Goal: Task Accomplishment & Management: Manage account settings

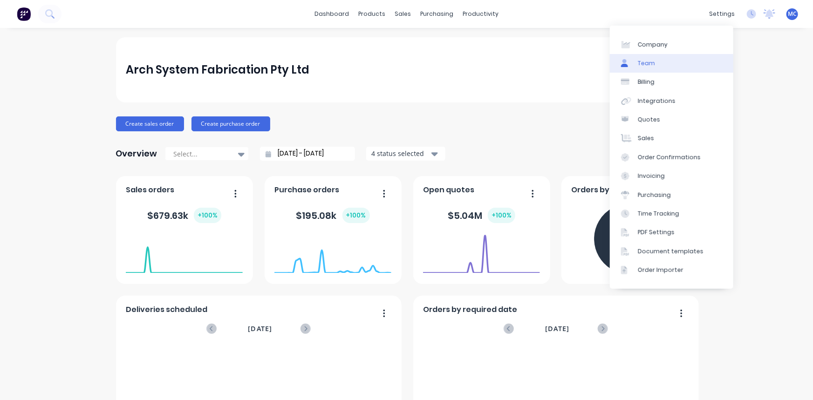
click at [653, 59] on div "Team" at bounding box center [645, 63] width 17 height 8
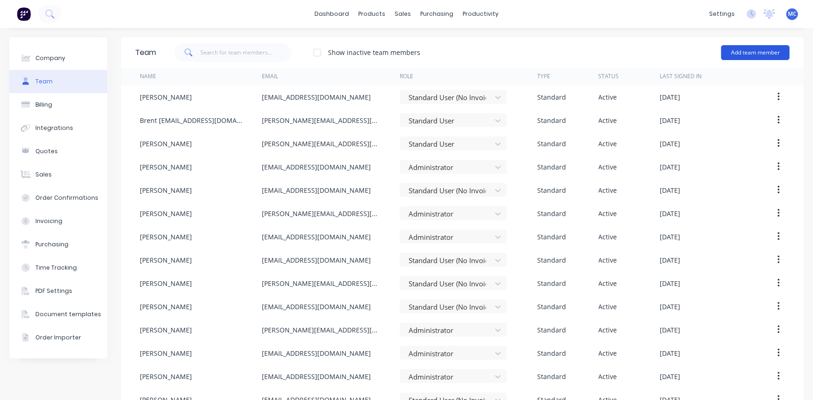
click at [737, 51] on button "Add team member" at bounding box center [755, 52] width 68 height 15
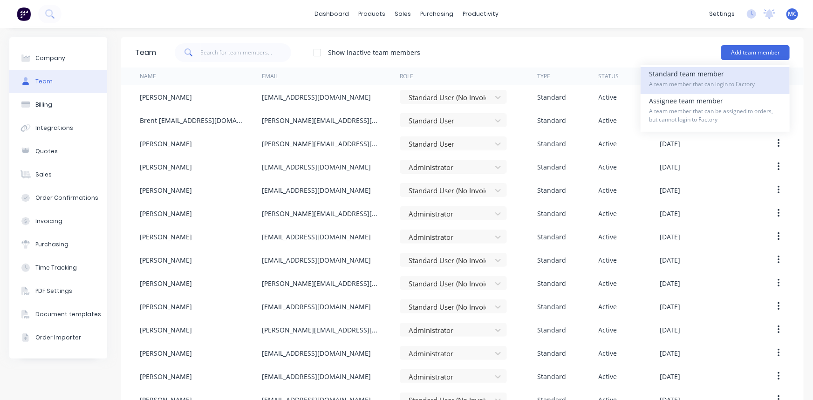
click at [688, 76] on div "Standard team member A team member that can login to Factory" at bounding box center [715, 80] width 132 height 27
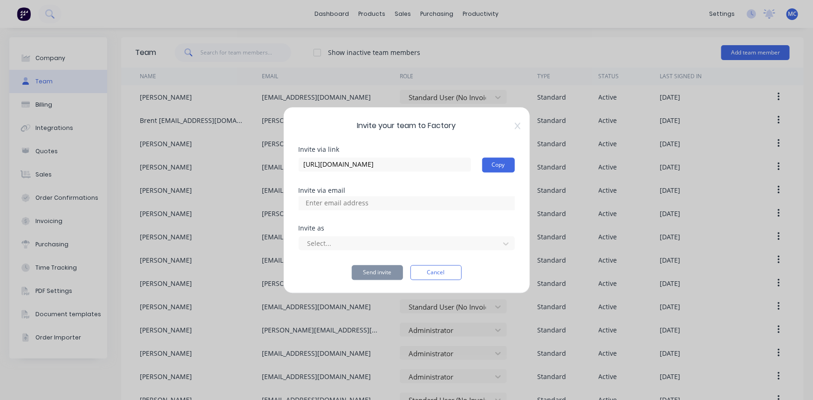
click at [371, 202] on input at bounding box center [346, 203] width 93 height 14
paste input "[EMAIL_ADDRESS][DOMAIN_NAME]"
type input "[EMAIL_ADDRESS][DOMAIN_NAME]"
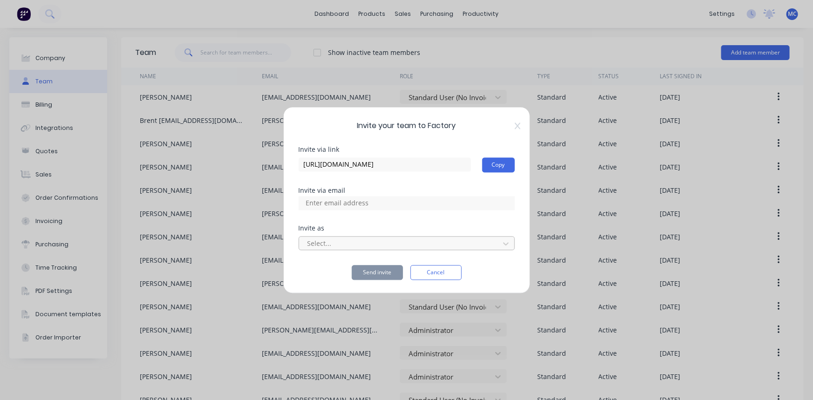
click at [360, 241] on div at bounding box center [400, 244] width 188 height 12
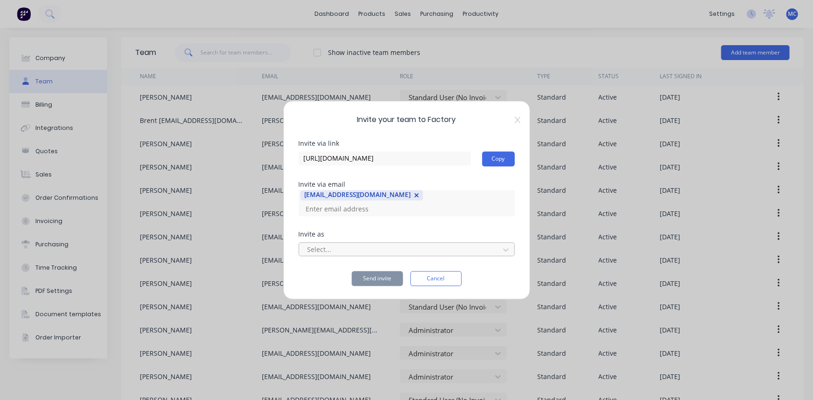
click at [358, 244] on div at bounding box center [400, 250] width 188 height 12
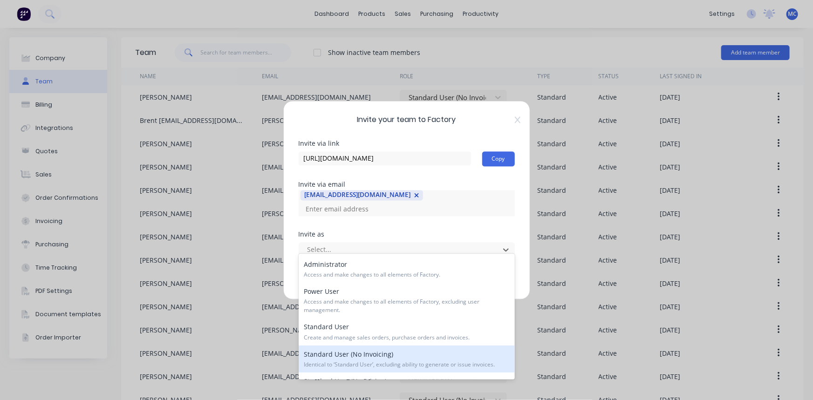
click at [373, 361] on span "Identical to ‘Standard User’, excluding ability to generate or issue invoices." at bounding box center [406, 364] width 205 height 8
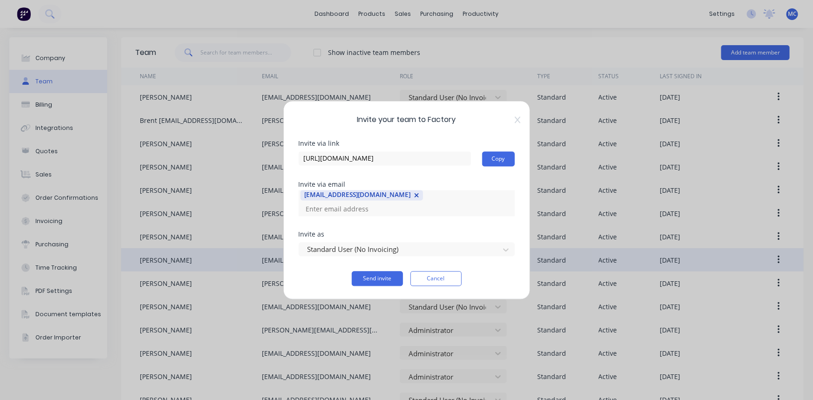
drag, startPoint x: 451, startPoint y: 269, endPoint x: 429, endPoint y: 271, distance: 22.0
click at [451, 271] on button "Cancel" at bounding box center [435, 278] width 51 height 15
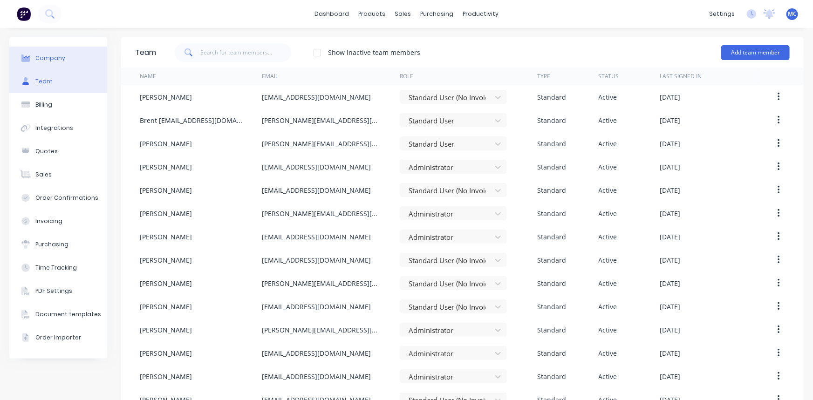
click at [61, 55] on div "Company" at bounding box center [50, 58] width 30 height 8
select select "AU"
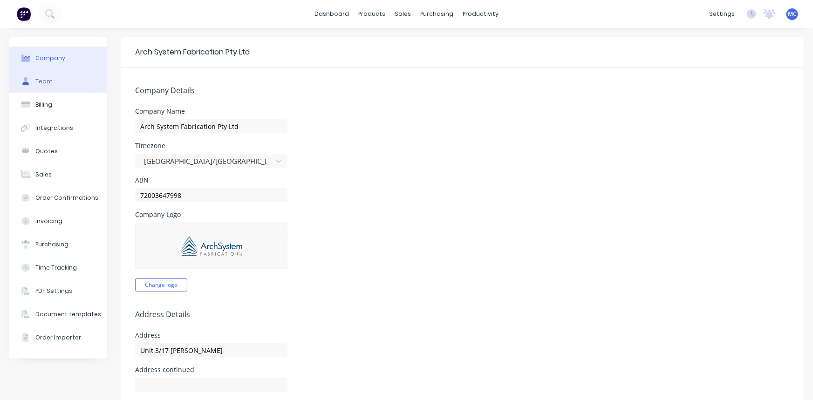
click at [58, 78] on button "Team" at bounding box center [58, 81] width 98 height 23
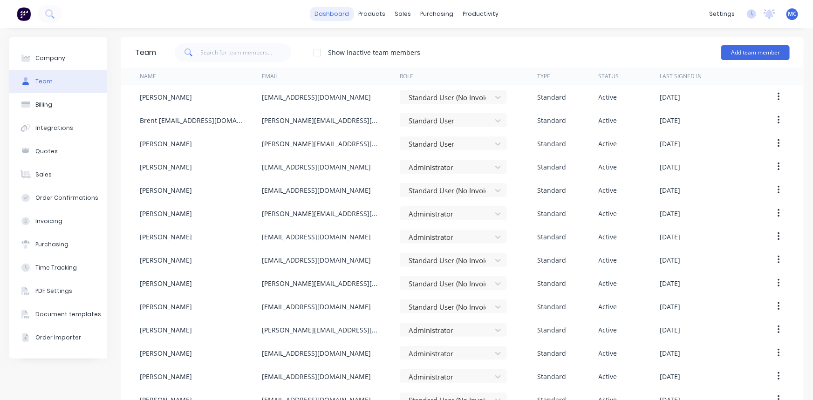
click at [328, 9] on link "dashboard" at bounding box center [332, 14] width 44 height 14
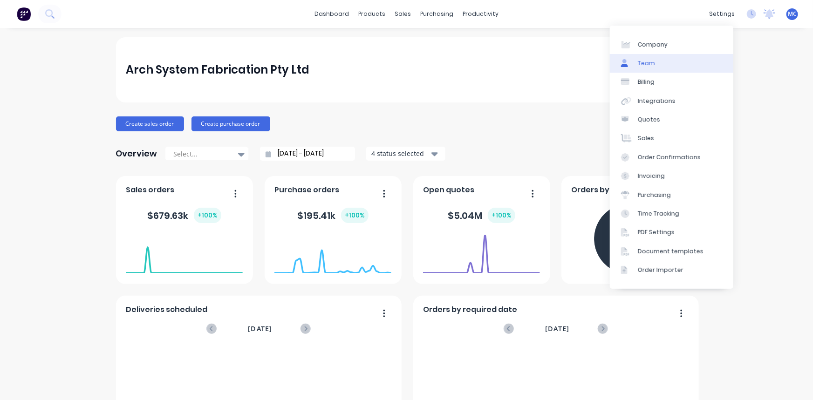
click at [655, 63] on link "Team" at bounding box center [671, 63] width 123 height 19
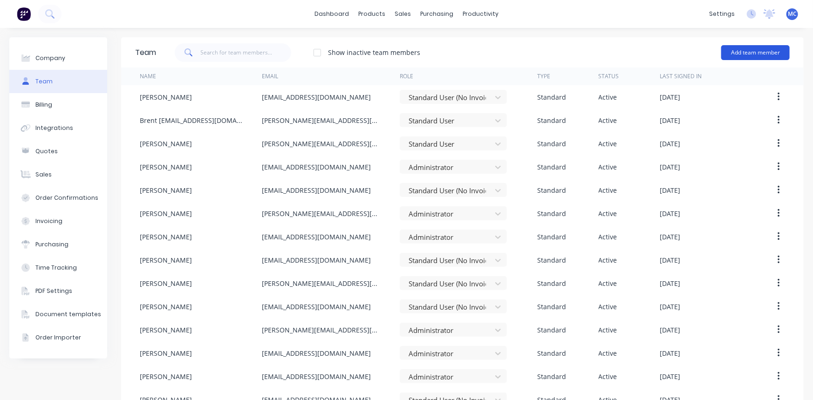
click at [753, 54] on button "Add team member" at bounding box center [755, 52] width 68 height 15
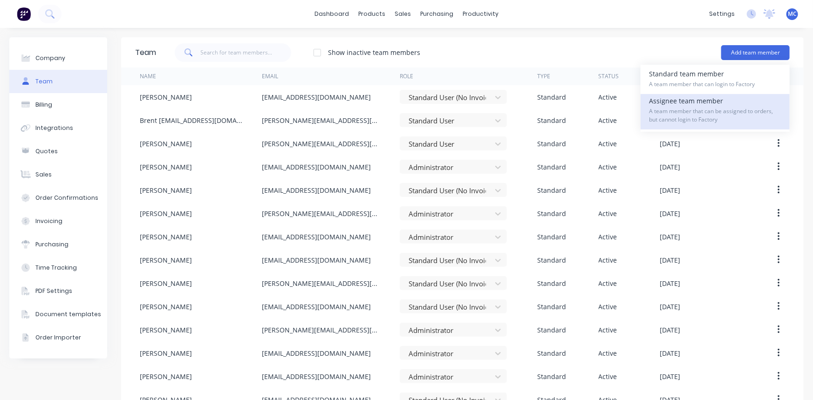
click at [688, 103] on div "Assignee team member A team member that can be assigned to orders, but cannot l…" at bounding box center [715, 111] width 132 height 35
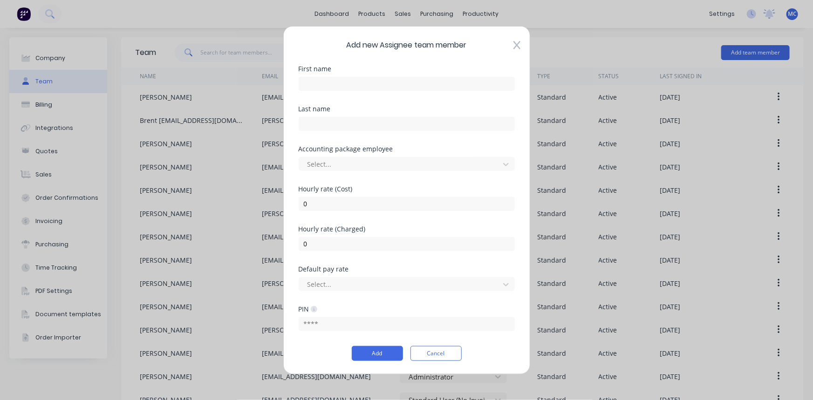
click at [521, 42] on div "Add new Assignee team member First name Last name Accounting package employee S…" at bounding box center [406, 200] width 247 height 348
click at [517, 50] on div "Add new Assignee team member First name Last name Accounting package employee S…" at bounding box center [406, 200] width 247 height 348
click at [434, 349] on button "Cancel" at bounding box center [435, 353] width 51 height 15
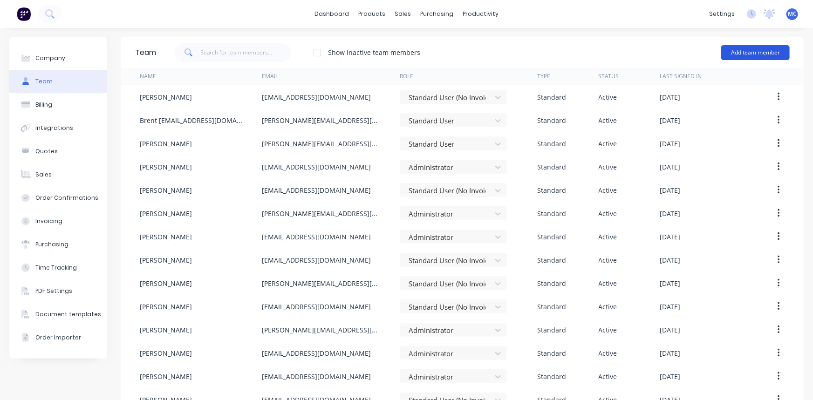
click at [732, 47] on button "Add team member" at bounding box center [755, 52] width 68 height 15
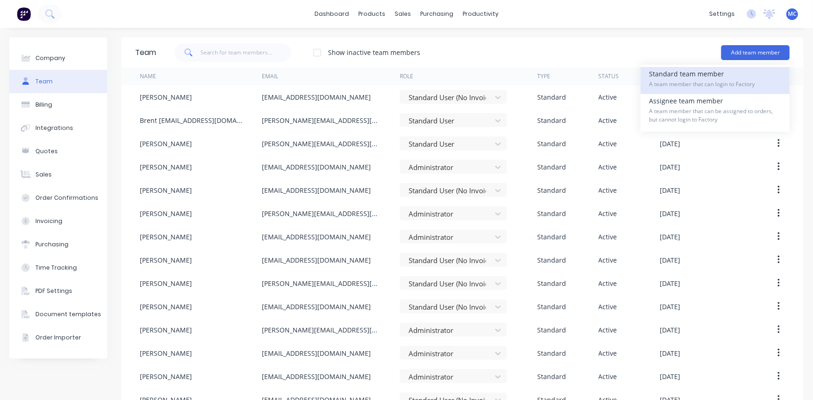
click at [674, 77] on div "Standard team member A team member that can login to Factory" at bounding box center [715, 80] width 132 height 27
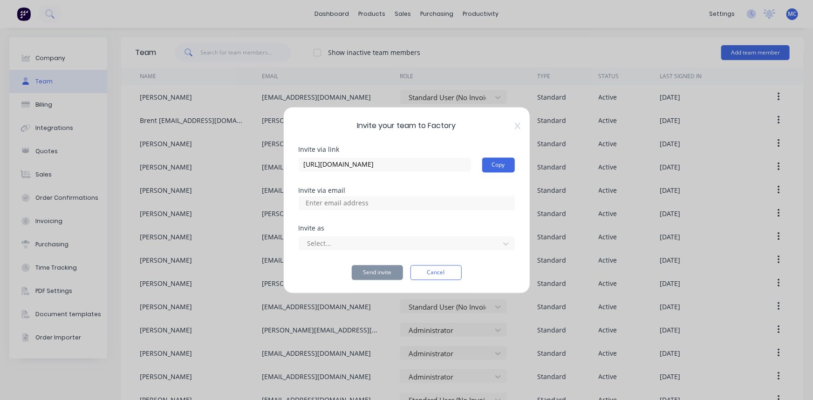
click at [376, 203] on input at bounding box center [346, 203] width 93 height 14
paste input "[EMAIL_ADDRESS][DOMAIN_NAME]"
type input "[EMAIL_ADDRESS][DOMAIN_NAME]"
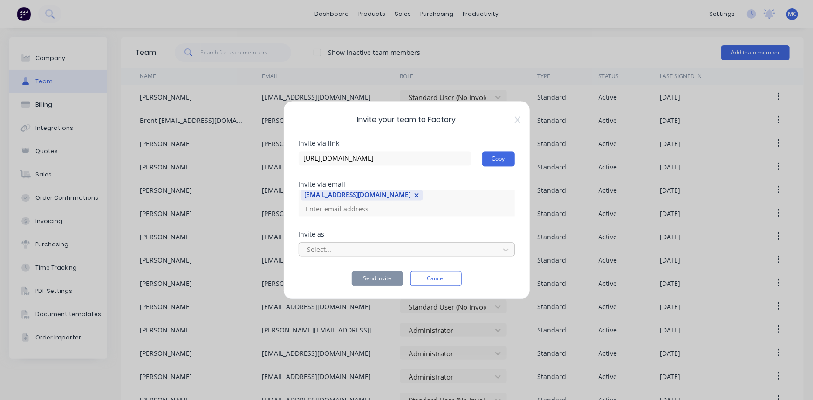
scroll to position [0, 0]
click at [348, 244] on div at bounding box center [400, 250] width 188 height 12
drag, startPoint x: 507, startPoint y: 240, endPoint x: 503, endPoint y: 243, distance: 4.8
click at [507, 245] on icon at bounding box center [505, 249] width 9 height 9
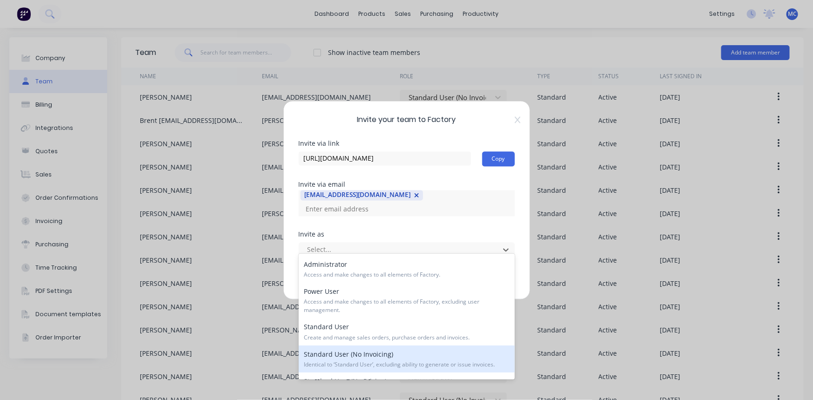
click at [408, 365] on span "Identical to ‘Standard User’, excluding ability to generate or issue invoices." at bounding box center [406, 364] width 205 height 8
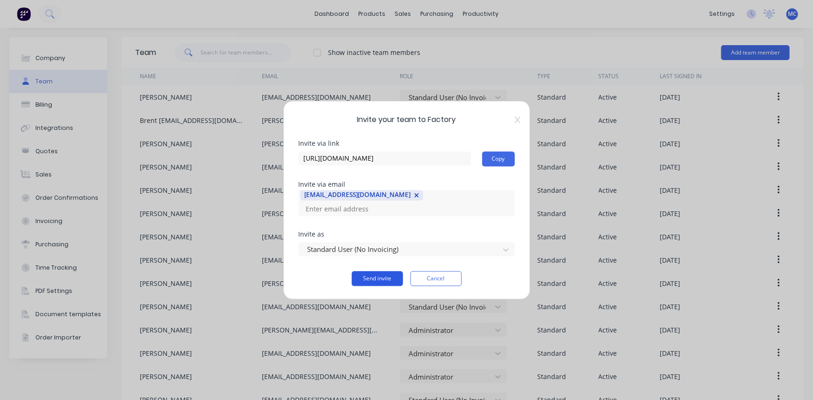
click at [374, 274] on button "Send invite" at bounding box center [377, 278] width 51 height 15
